Goal: Communication & Community: Ask a question

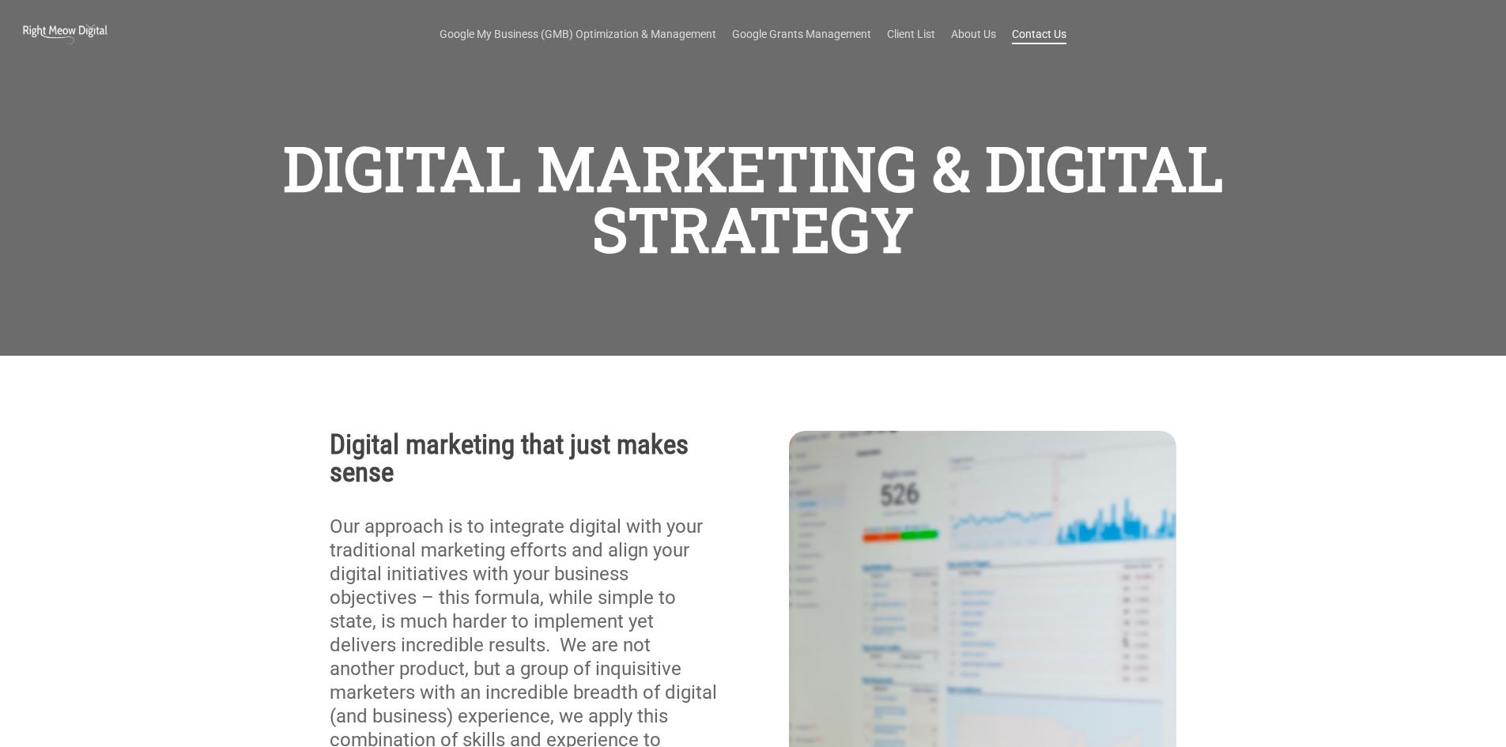
click at [1039, 35] on link "Contact Us" at bounding box center [1039, 34] width 55 height 16
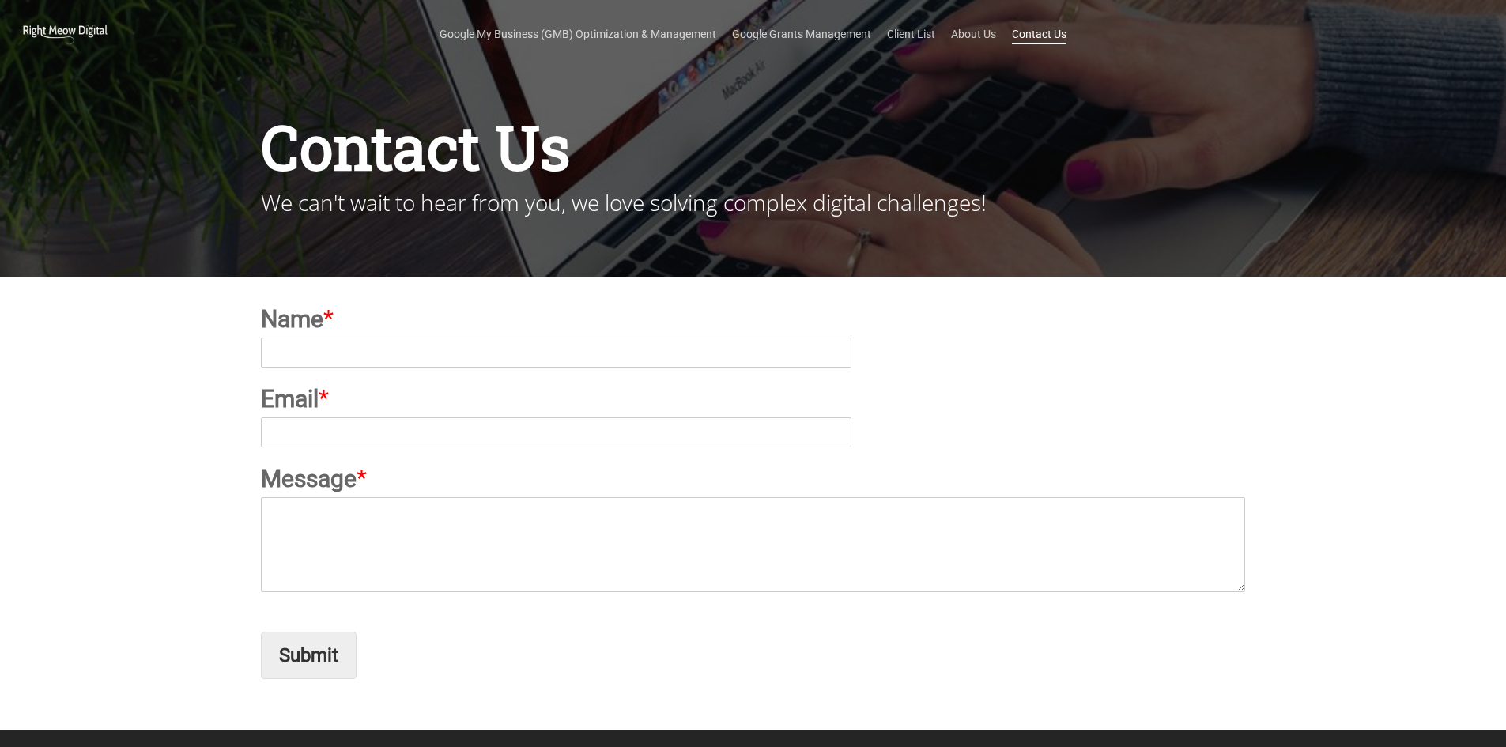
type input "[PERSON_NAME]"
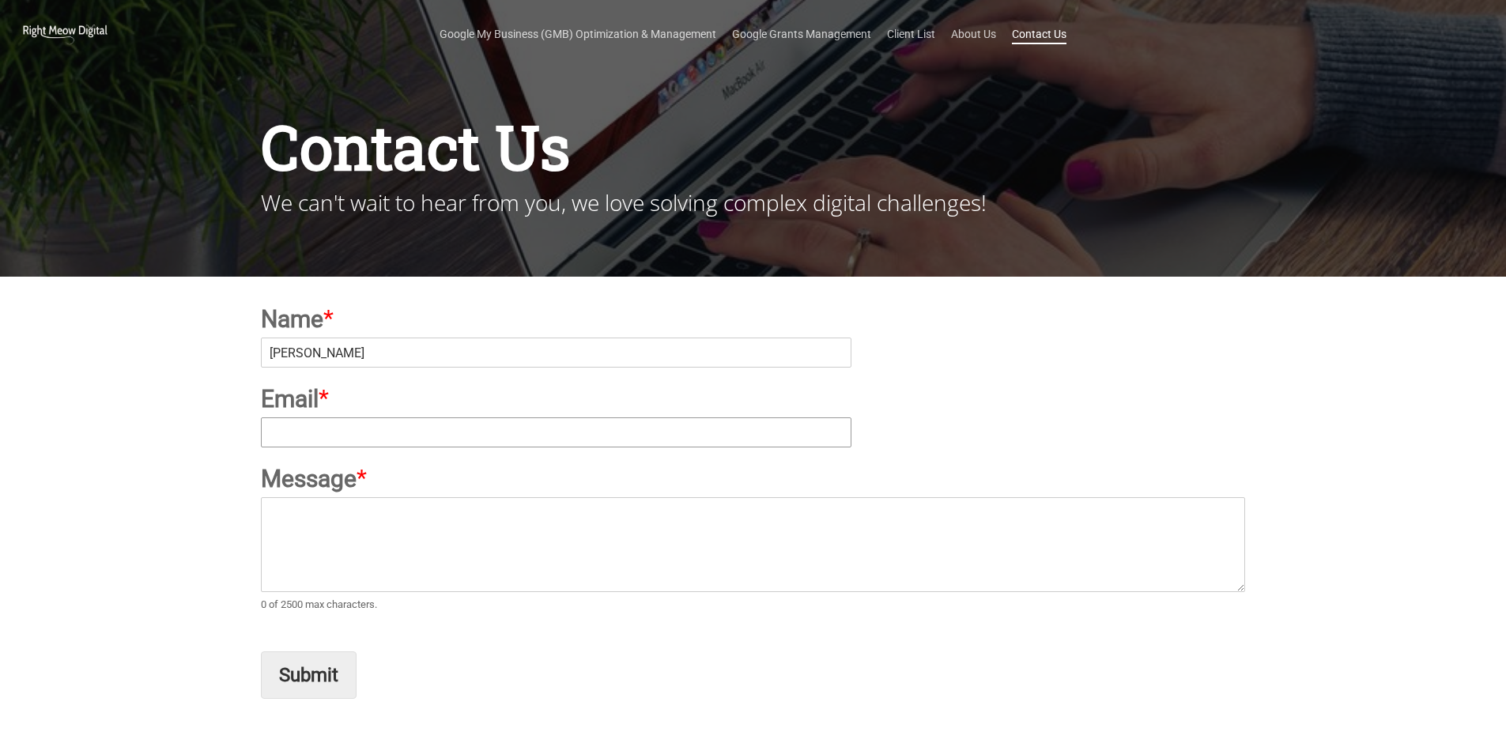
type input "[EMAIL_ADDRESS][DOMAIN_NAME]"
drag, startPoint x: 355, startPoint y: 536, endPoint x: 349, endPoint y: 559, distance: 23.6
click at [351, 544] on textarea "Message *" at bounding box center [753, 544] width 984 height 95
paste textarea "Hello! I’m currently looking for a company that has solid expertise and experie…"
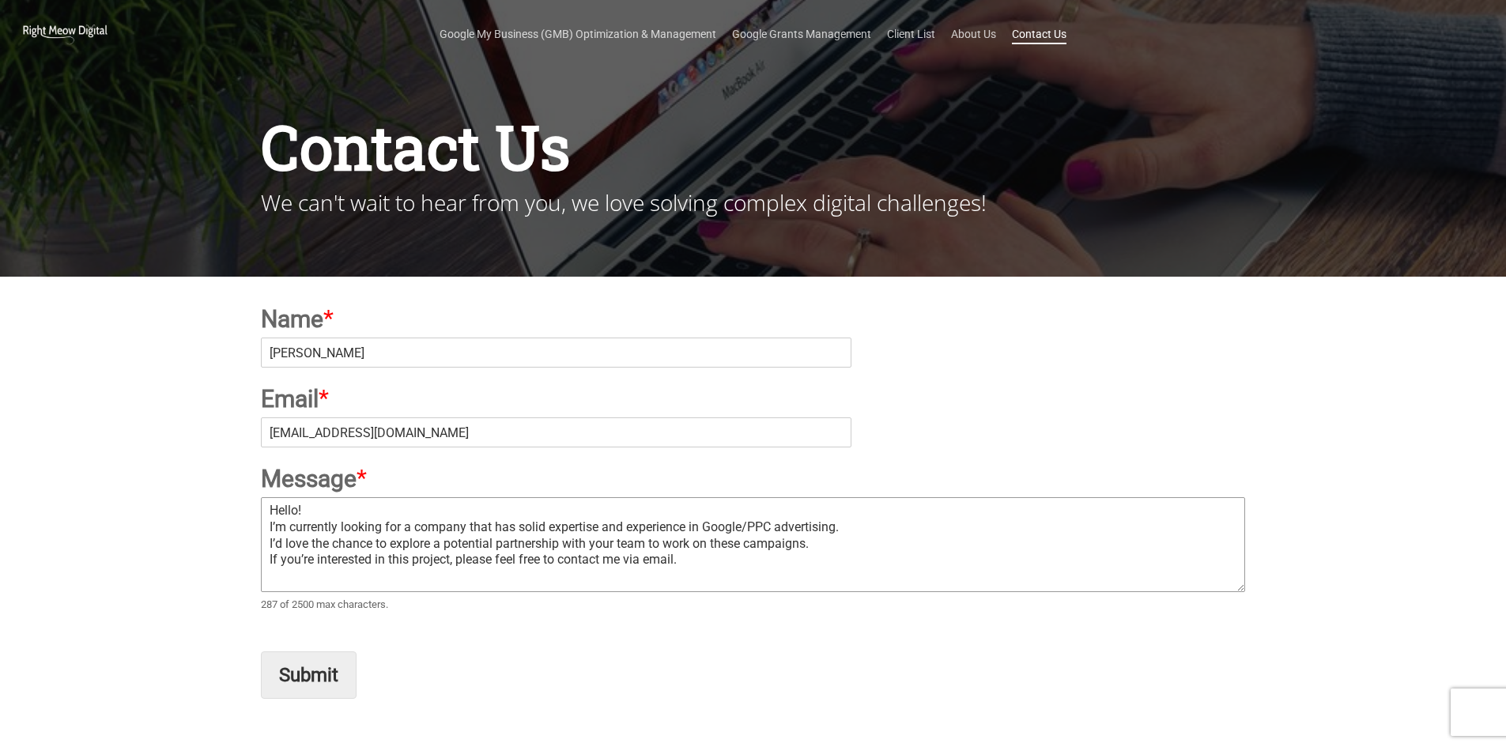
click at [299, 568] on textarea "Hello! I’m currently looking for a company that has solid expertise and experie…" at bounding box center [753, 544] width 984 height 95
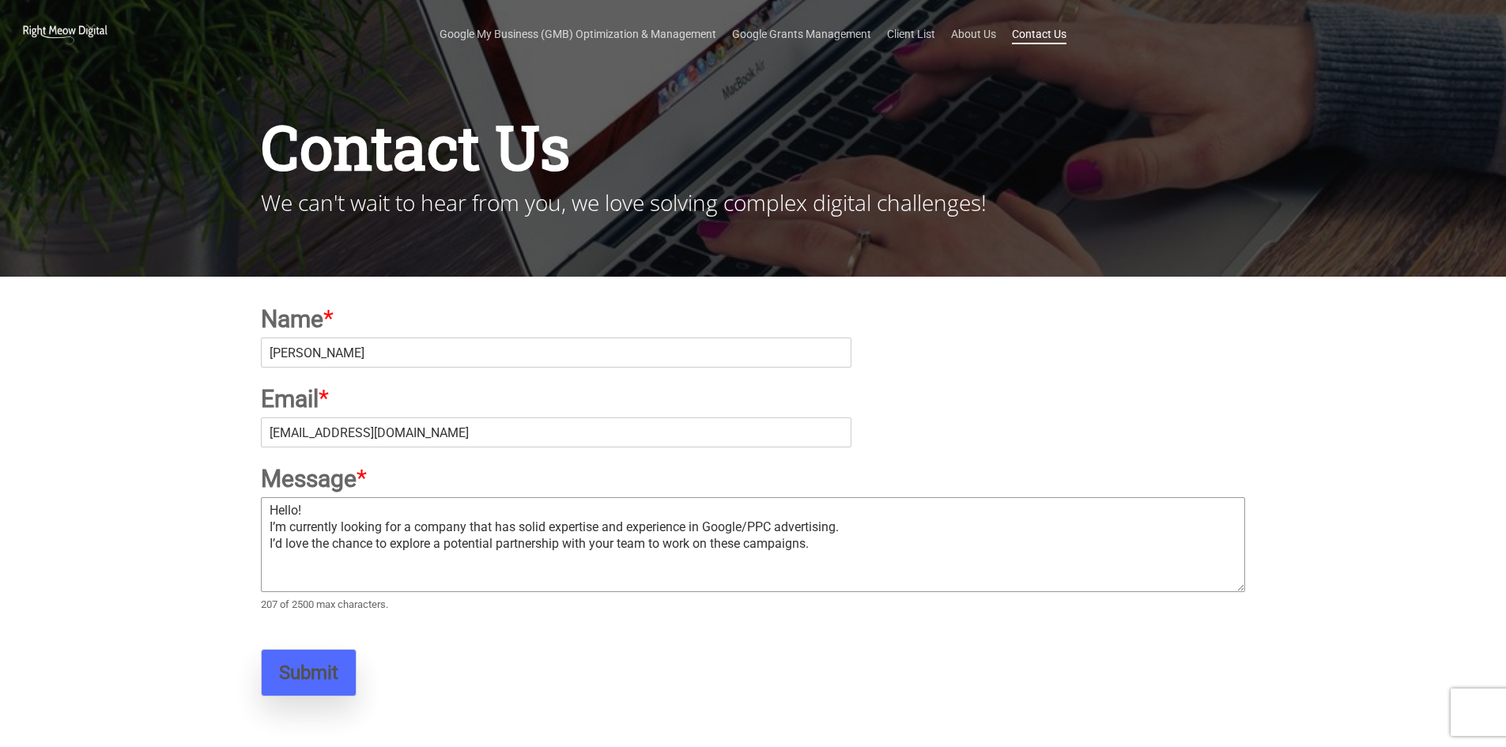
type textarea "Hello! I’m currently looking for a company that has solid expertise and experie…"
click at [285, 658] on button "Submit" at bounding box center [309, 672] width 96 height 47
